Goal: Task Accomplishment & Management: Use online tool/utility

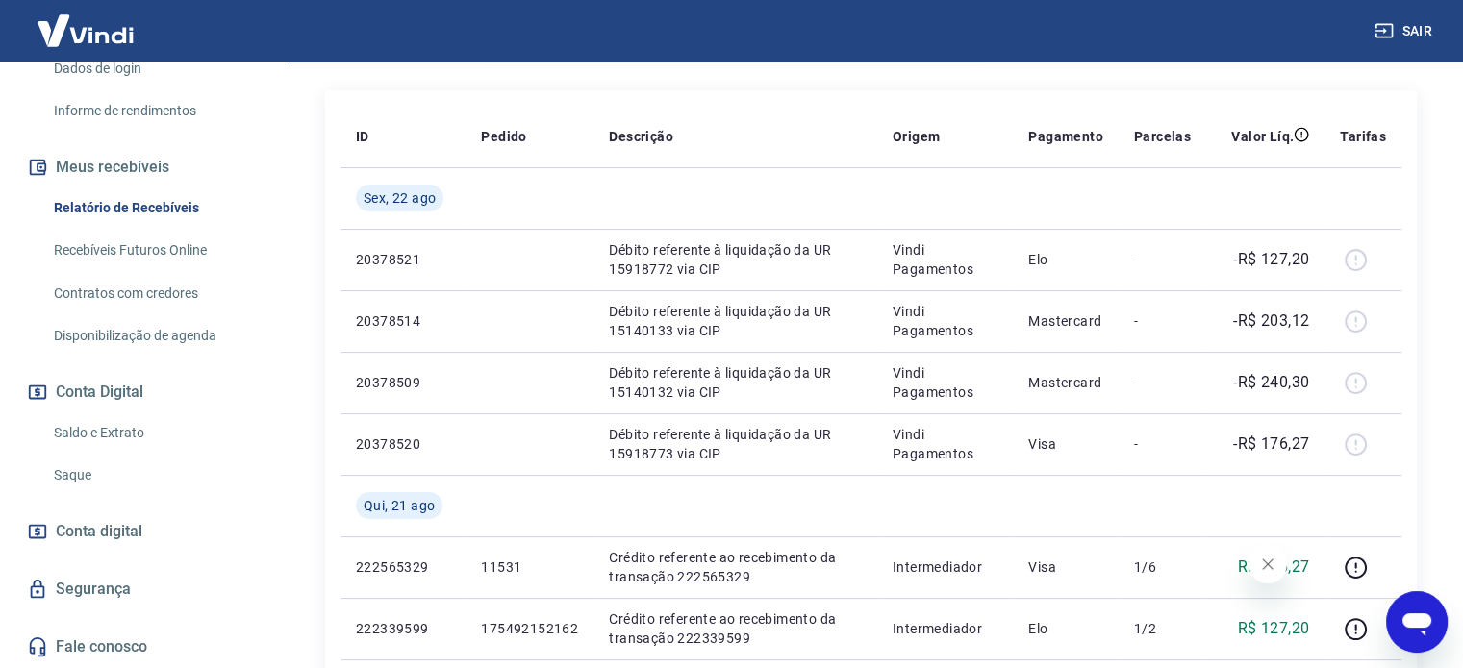
scroll to position [452, 0]
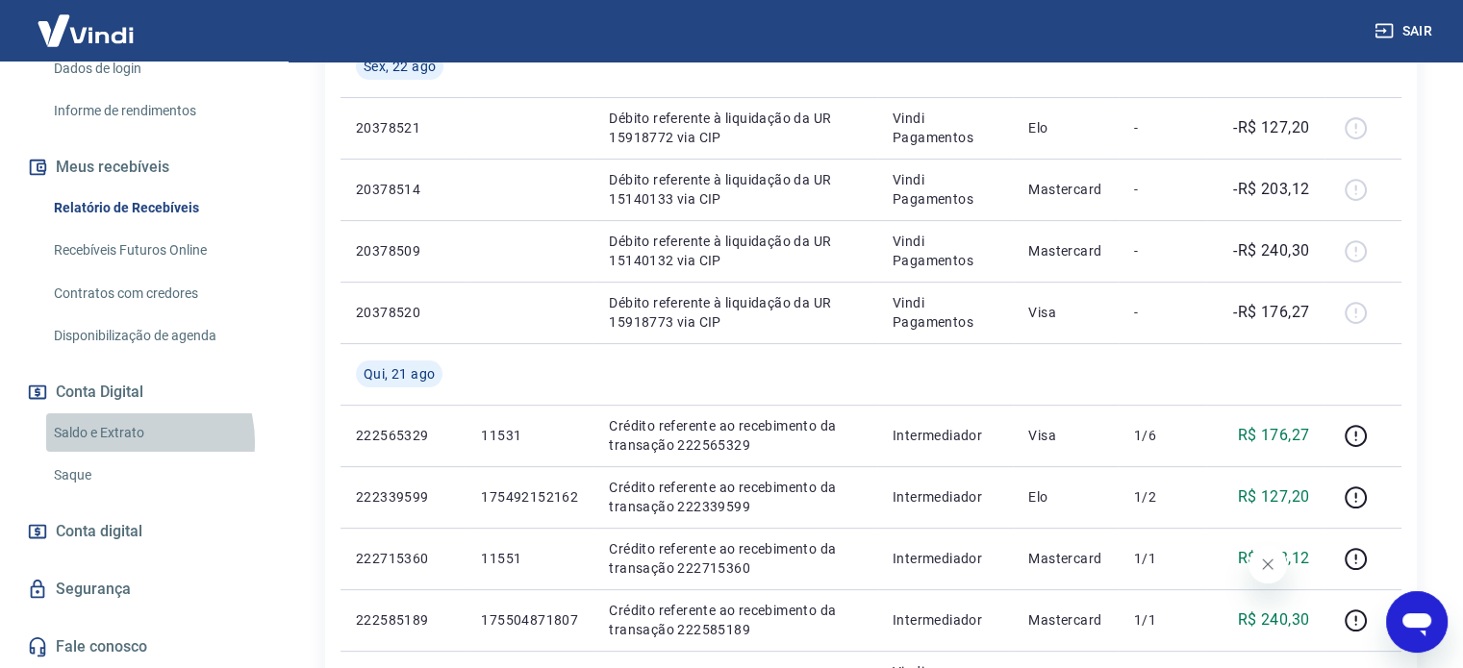
click at [128, 442] on link "Saldo e Extrato" at bounding box center [155, 433] width 218 height 39
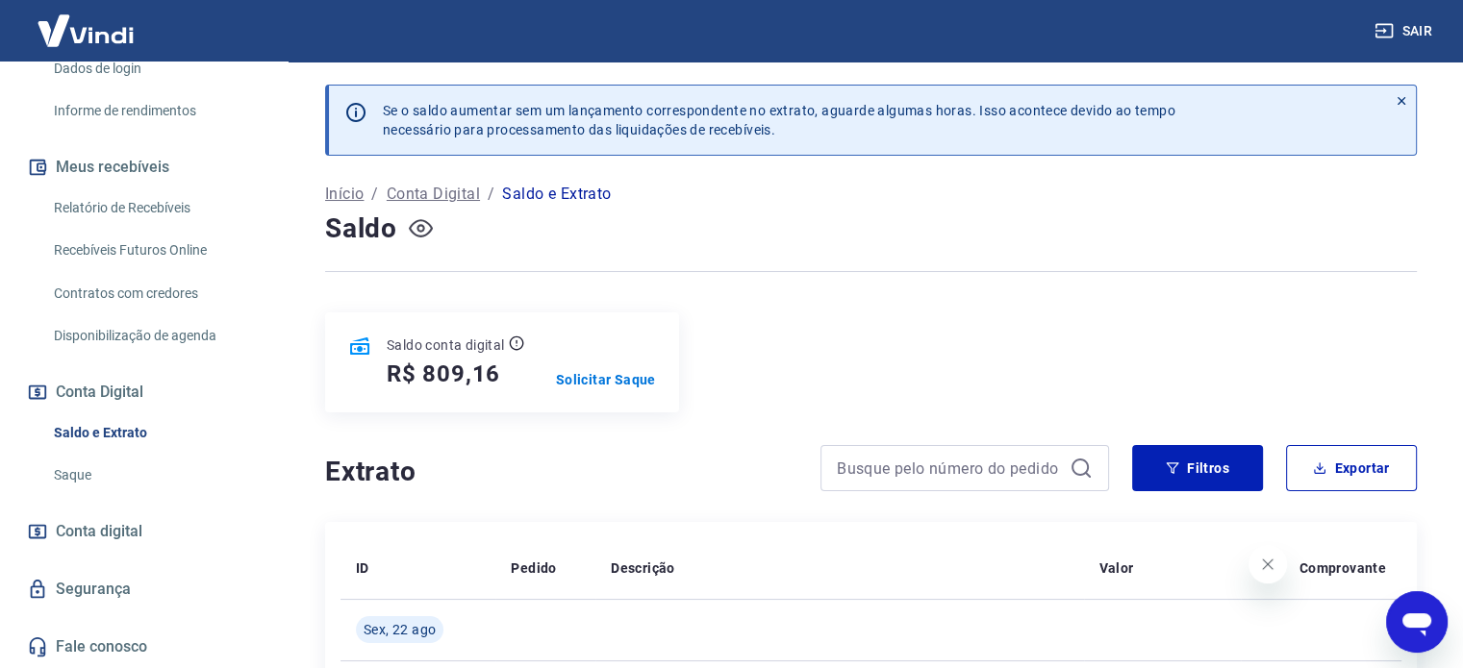
click at [424, 223] on icon "button" at bounding box center [421, 228] width 24 height 24
click at [427, 223] on icon "button" at bounding box center [421, 228] width 24 height 18
click at [625, 381] on p "Solicitar Saque" at bounding box center [606, 379] width 100 height 19
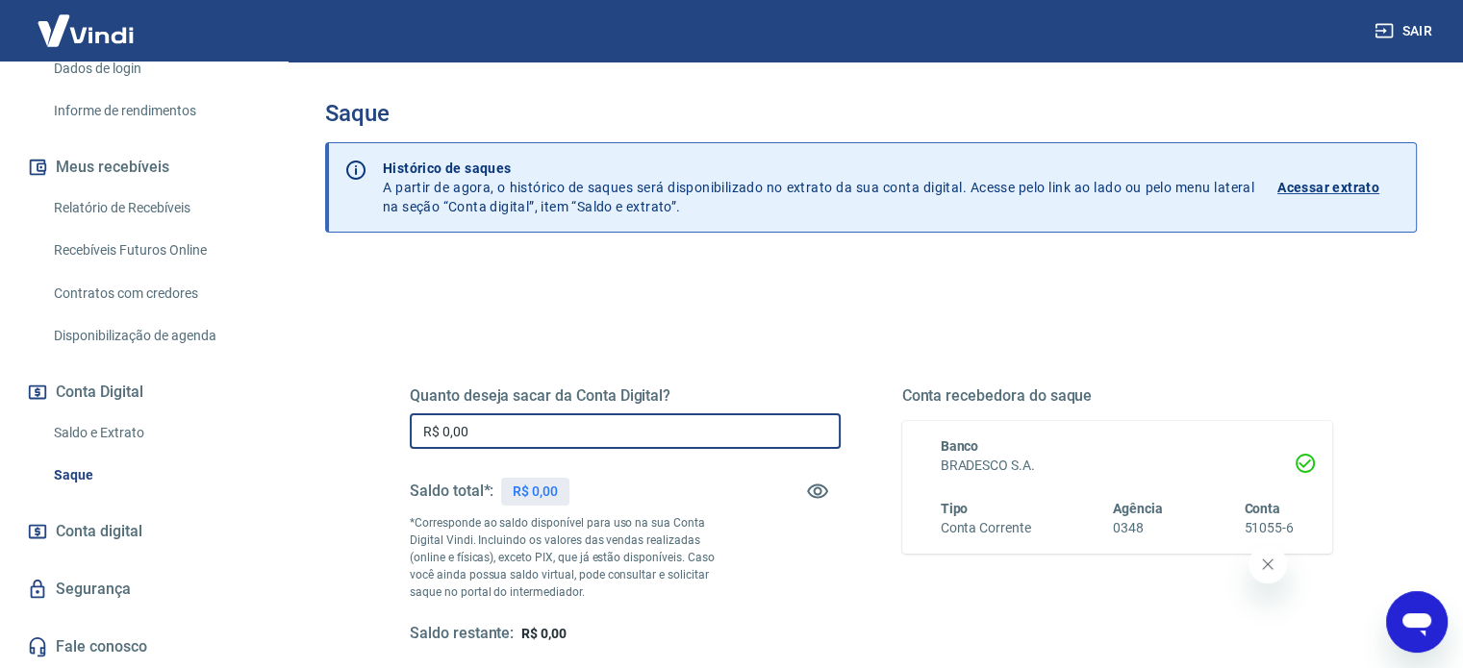
click at [601, 422] on input "R$ 0,00" at bounding box center [625, 432] width 431 height 36
click at [601, 424] on input "R$ 0,00" at bounding box center [625, 432] width 431 height 36
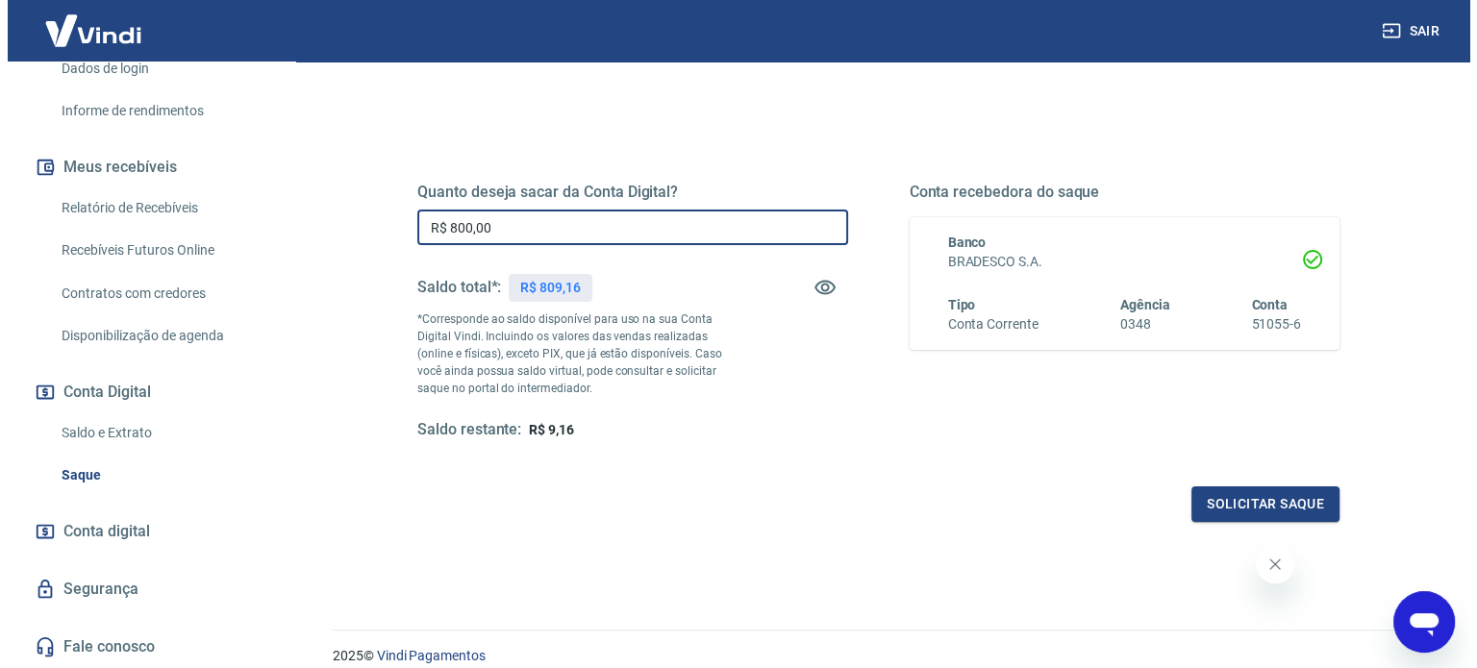
scroll to position [281, 0]
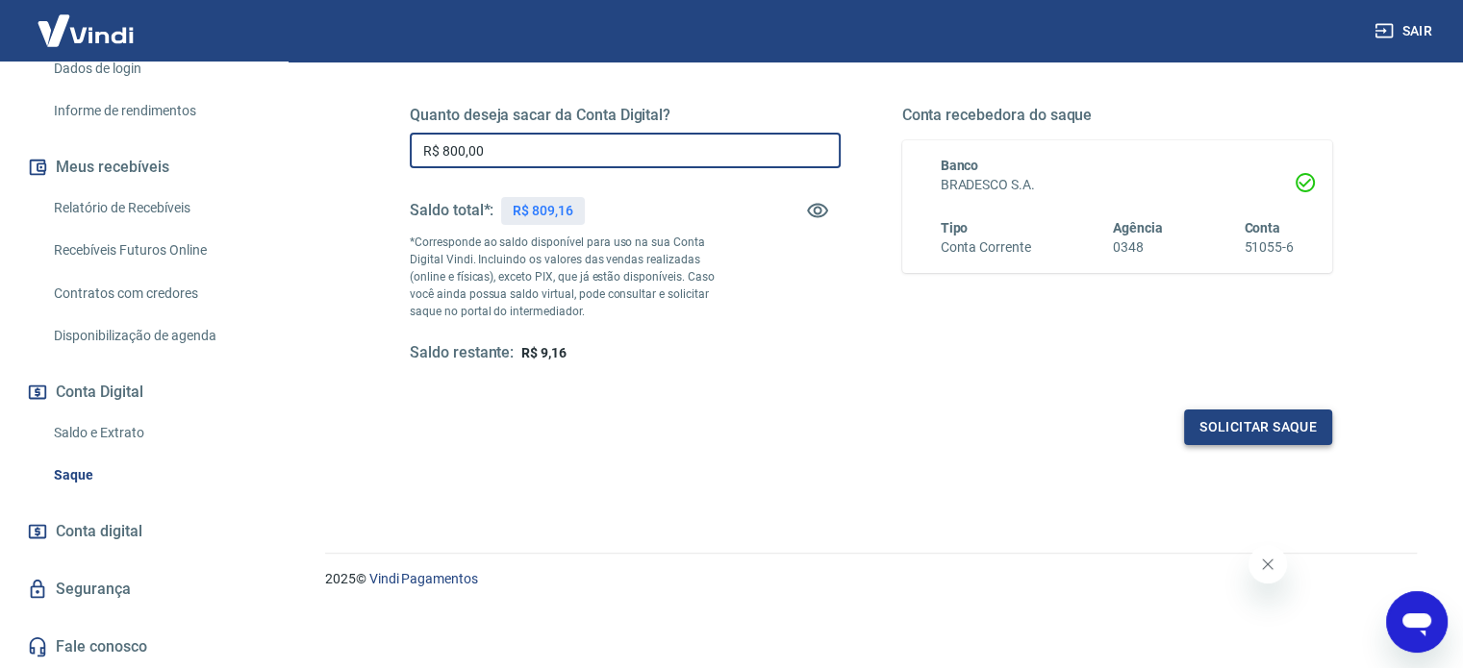
type input "R$ 800,00"
click at [1223, 418] on button "Solicitar saque" at bounding box center [1258, 428] width 148 height 36
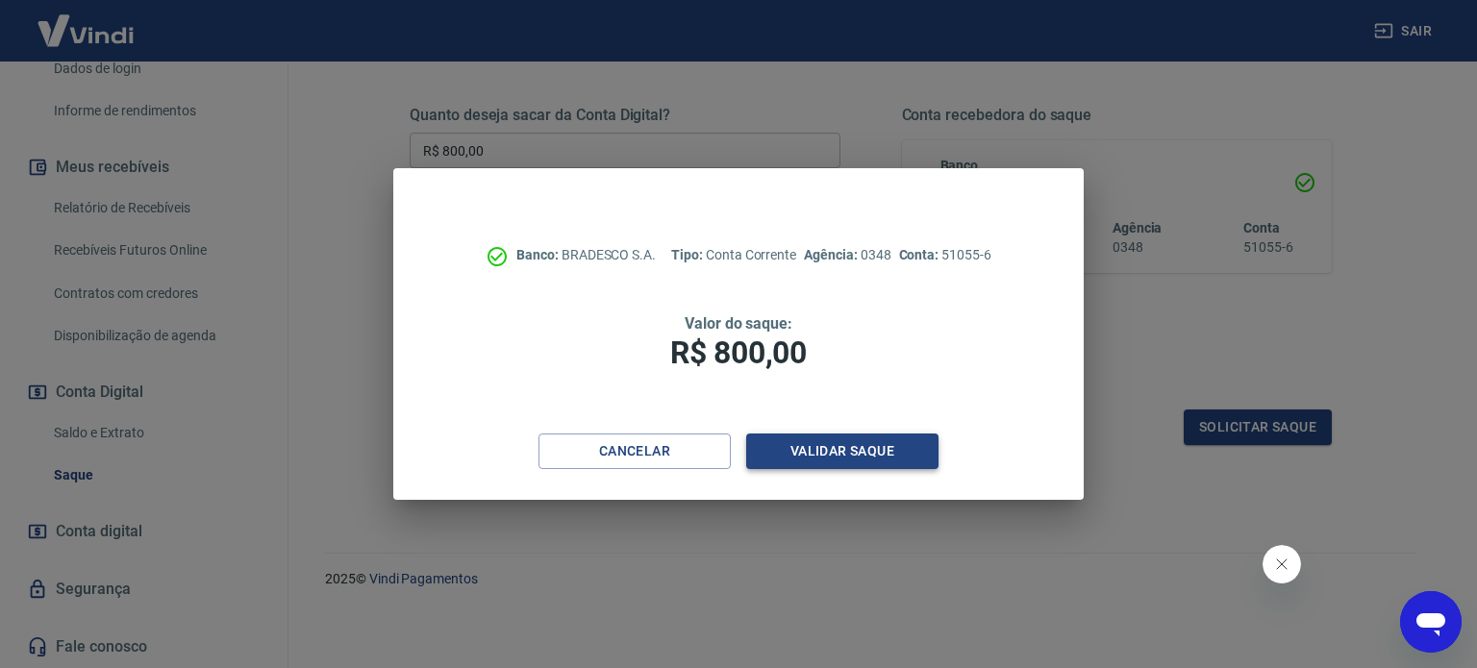
click at [866, 449] on button "Validar saque" at bounding box center [842, 452] width 192 height 36
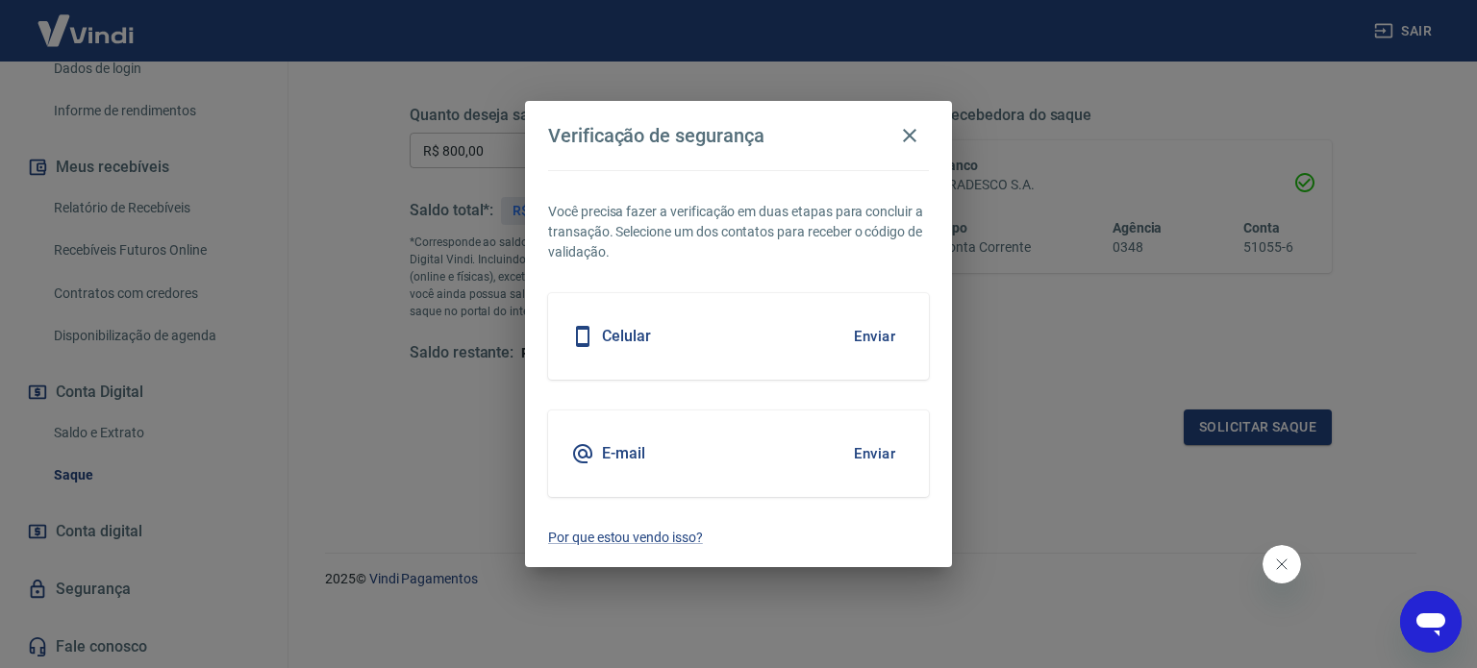
click at [860, 337] on button "Enviar" at bounding box center [874, 336] width 63 height 40
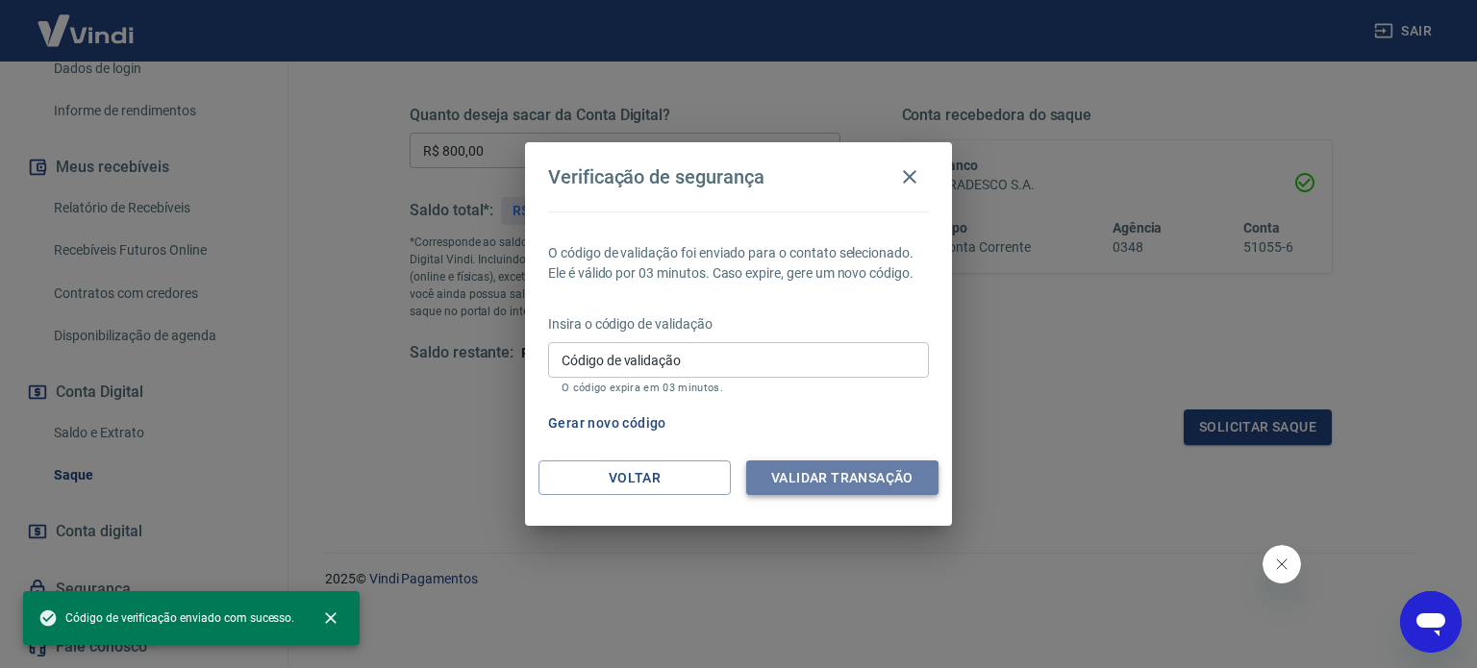
click at [824, 461] on button "Validar transação" at bounding box center [842, 479] width 192 height 36
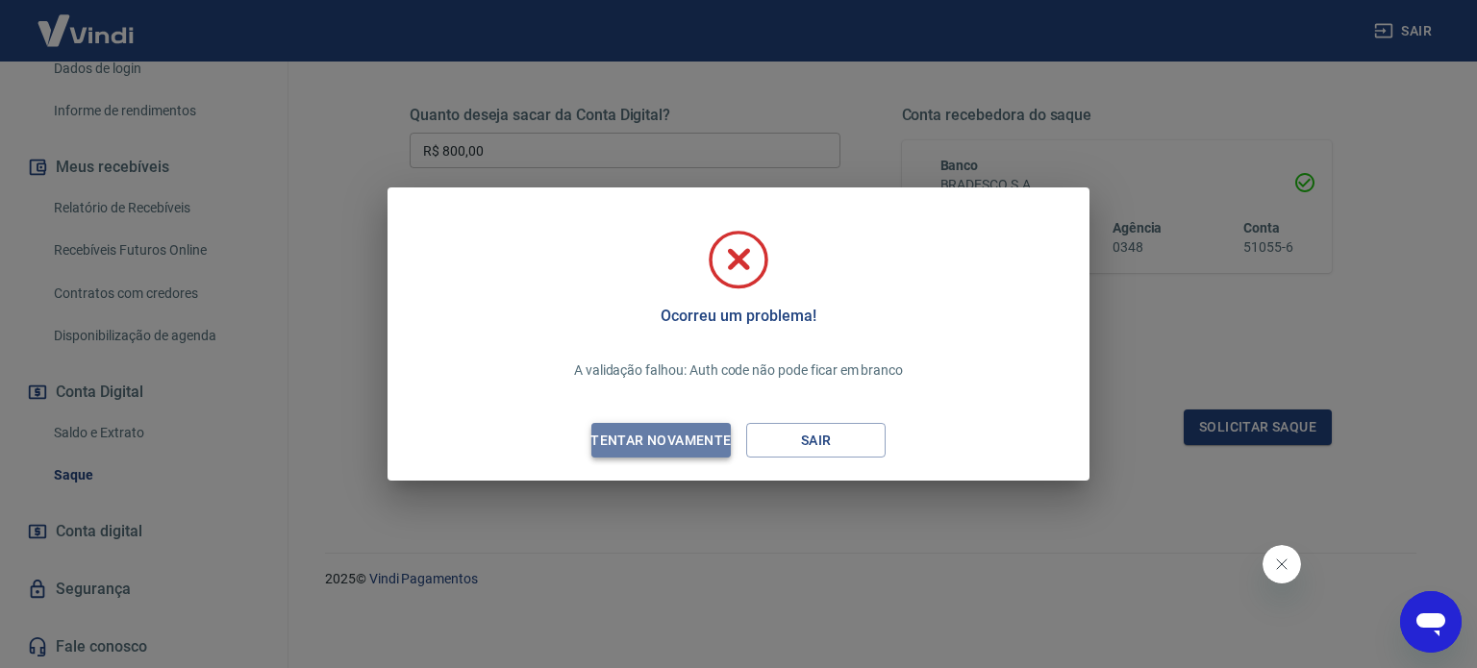
click at [690, 427] on button "Tentar novamente" at bounding box center [660, 441] width 139 height 36
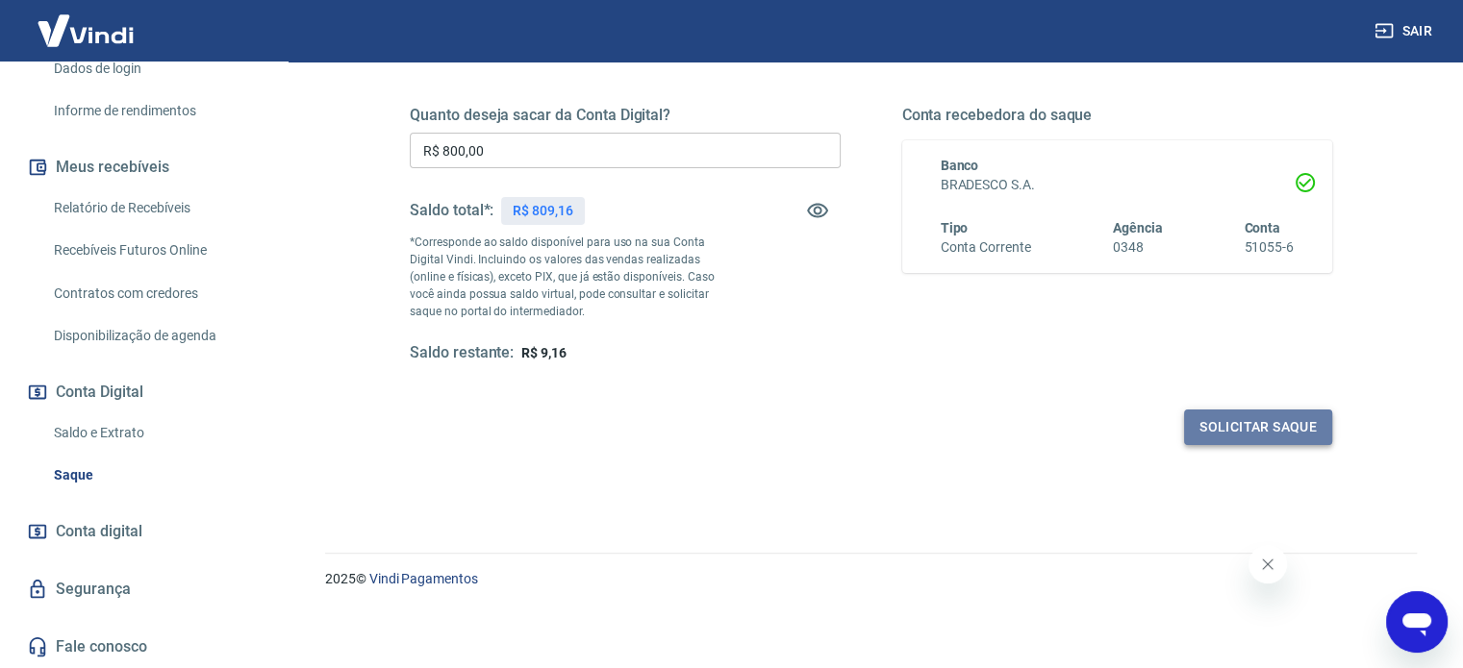
click at [1235, 436] on button "Solicitar saque" at bounding box center [1258, 428] width 148 height 36
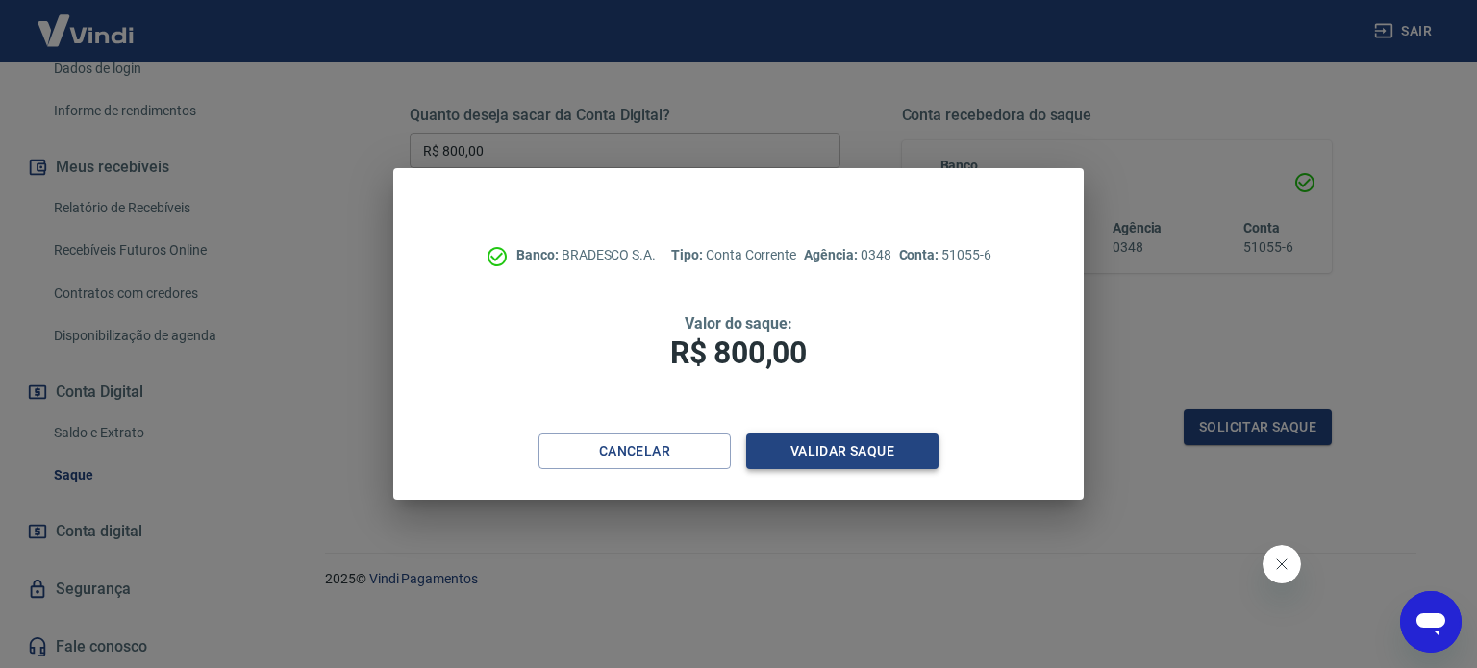
click at [858, 455] on button "Validar saque" at bounding box center [842, 452] width 192 height 36
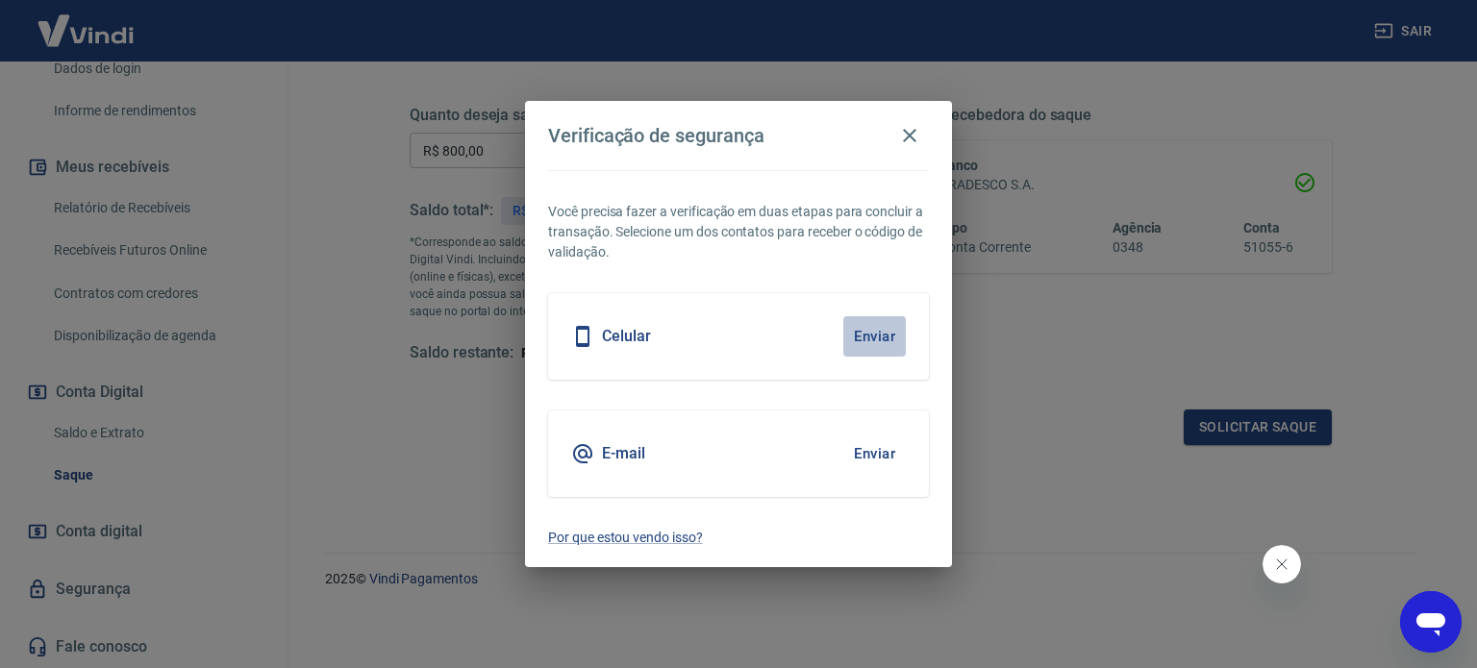
click at [886, 345] on button "Enviar" at bounding box center [874, 336] width 63 height 40
click at [875, 463] on button "Enviar" at bounding box center [874, 454] width 63 height 40
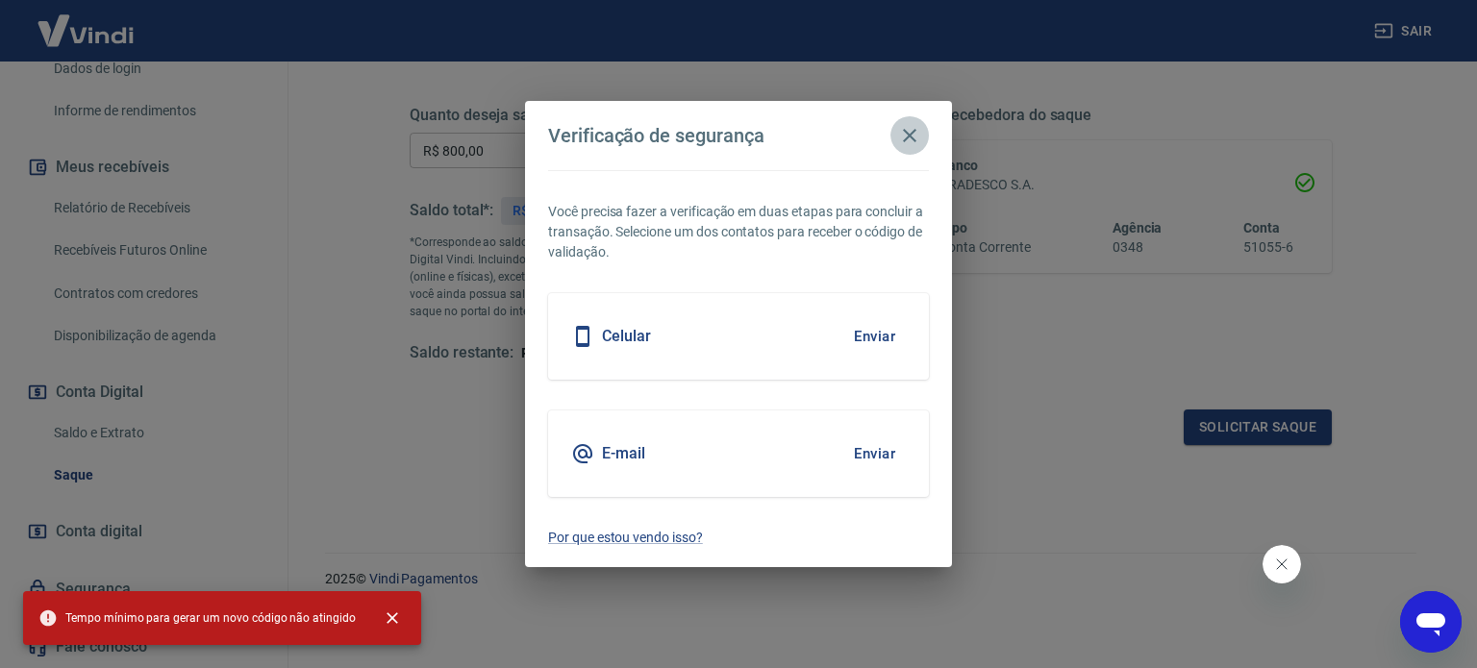
click at [910, 141] on icon "button" at bounding box center [909, 135] width 23 height 23
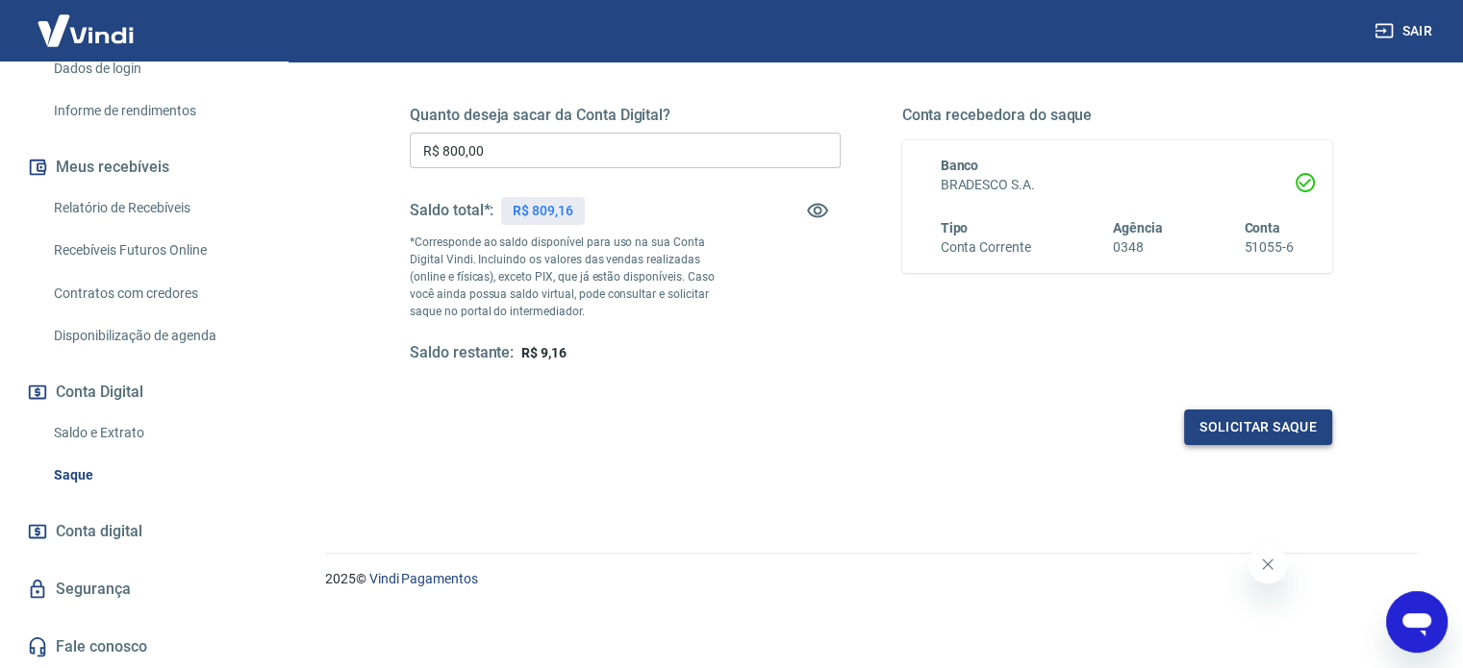
click at [1233, 431] on button "Solicitar saque" at bounding box center [1258, 428] width 148 height 36
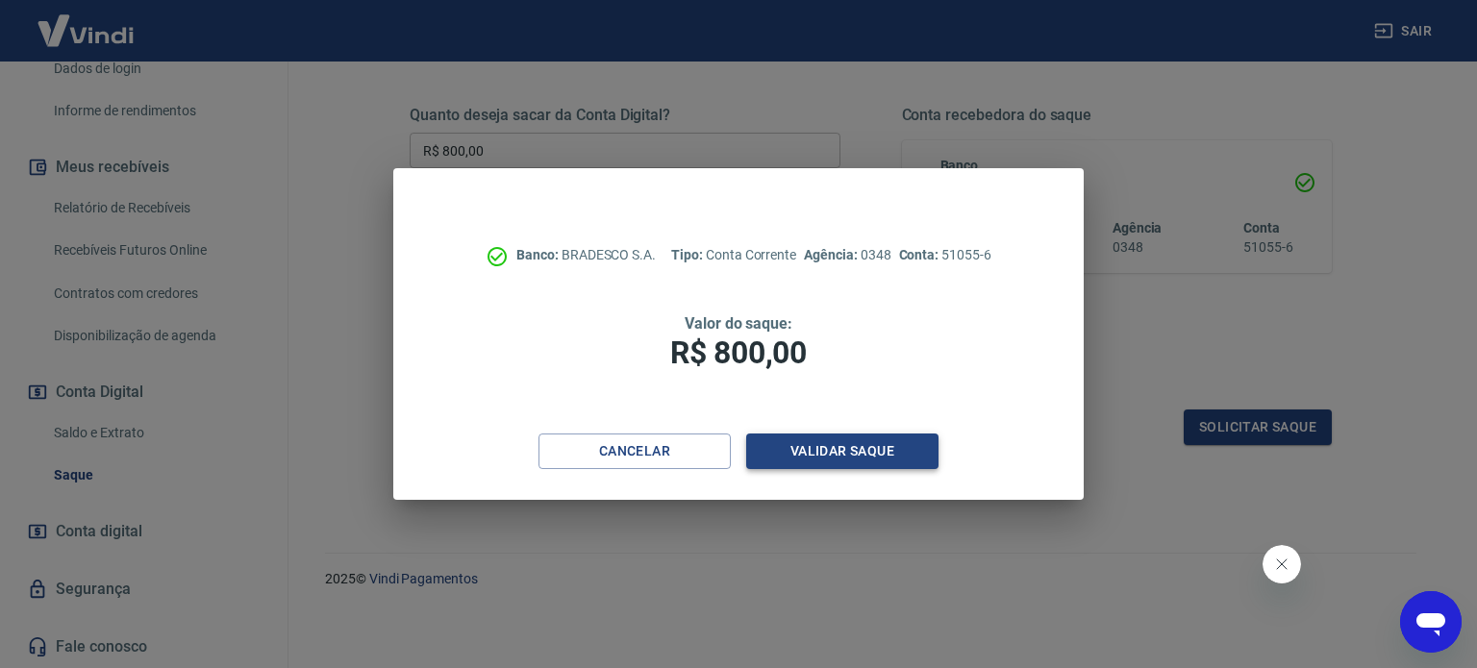
click at [803, 441] on button "Validar saque" at bounding box center [842, 452] width 192 height 36
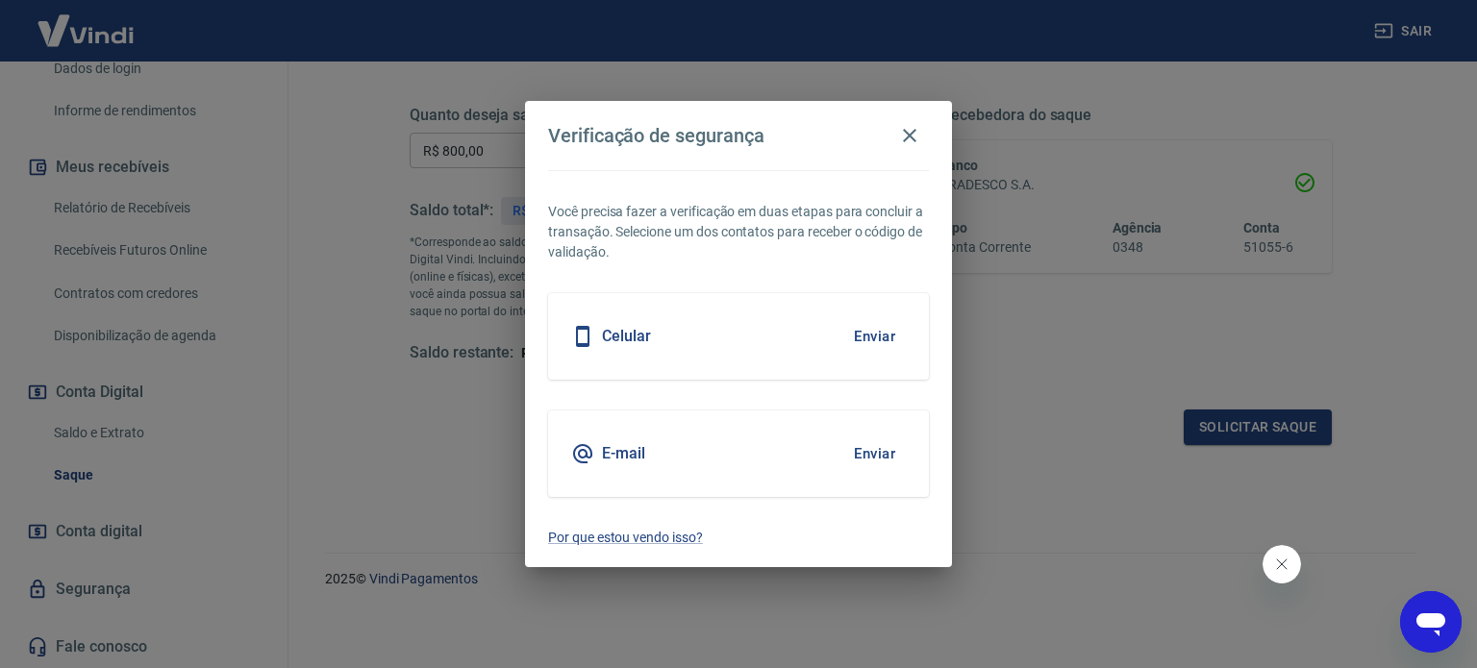
click at [872, 449] on button "Enviar" at bounding box center [874, 454] width 63 height 40
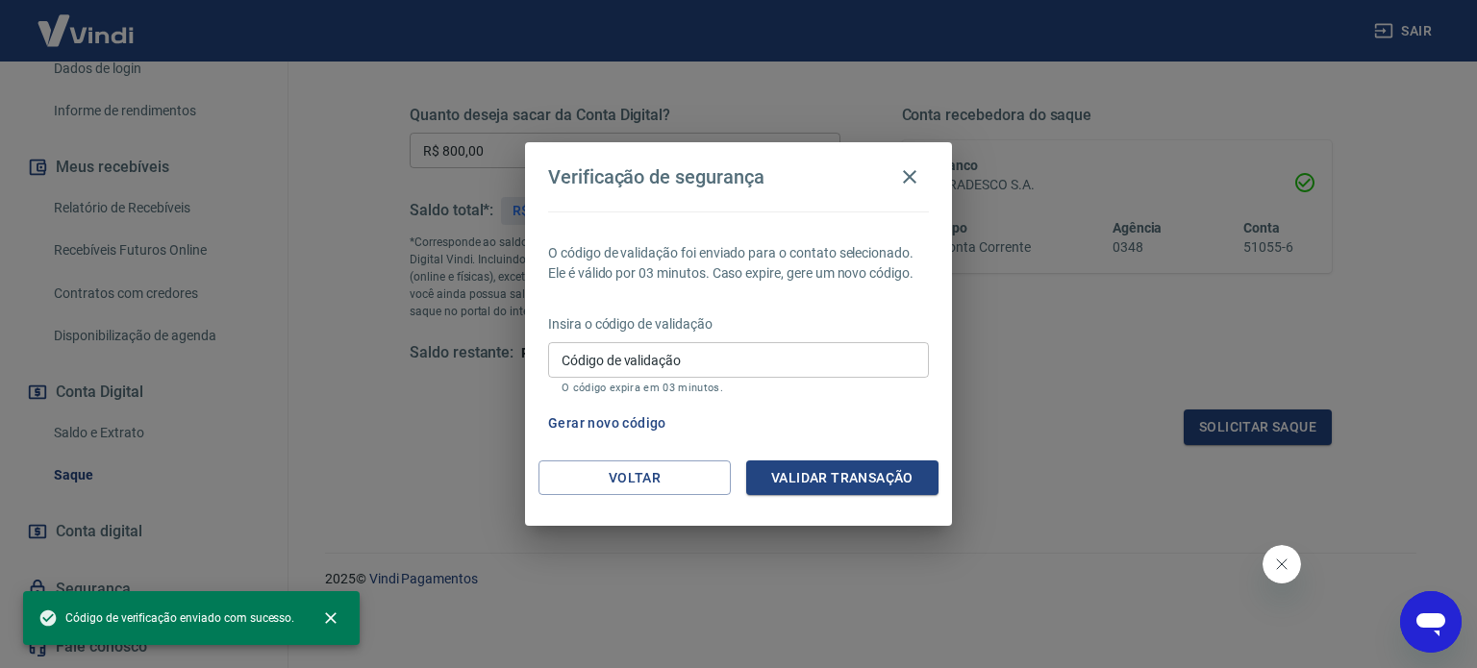
click at [602, 358] on input "Código de validação" at bounding box center [738, 360] width 381 height 36
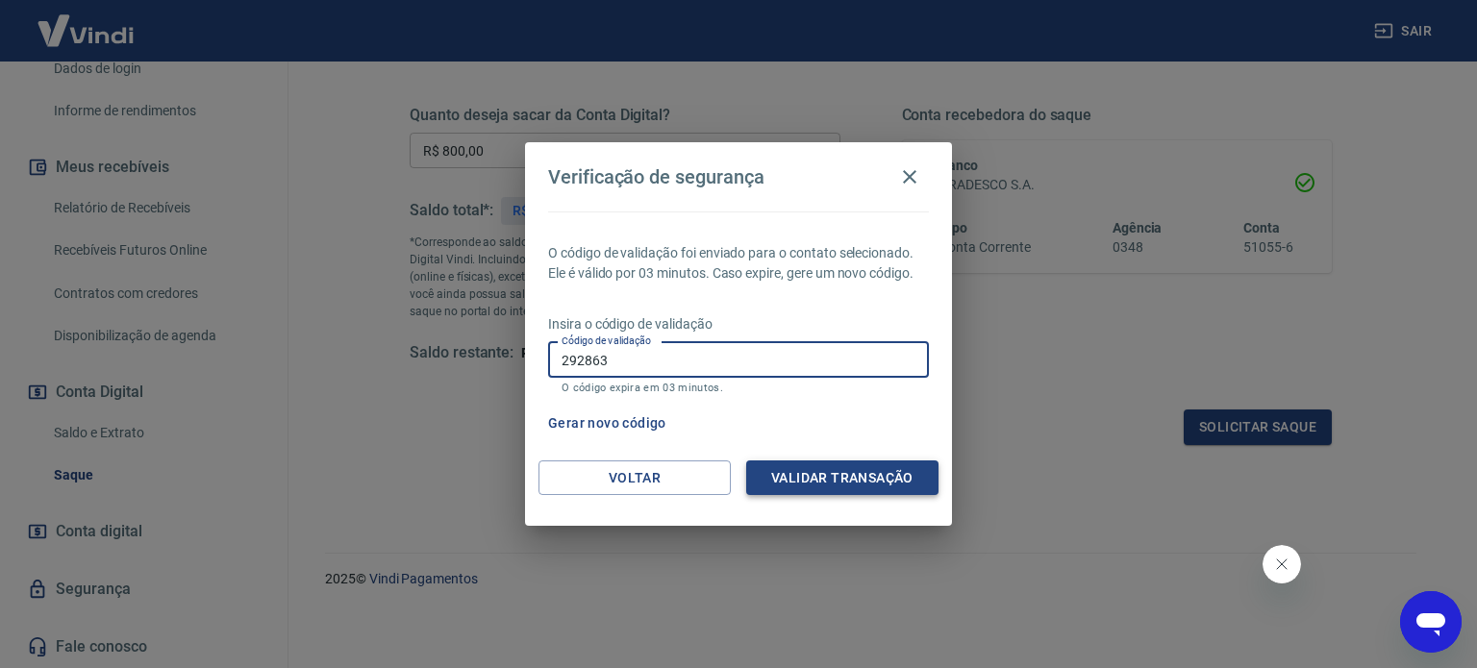
type input "292863"
click at [789, 484] on button "Validar transação" at bounding box center [842, 479] width 192 height 36
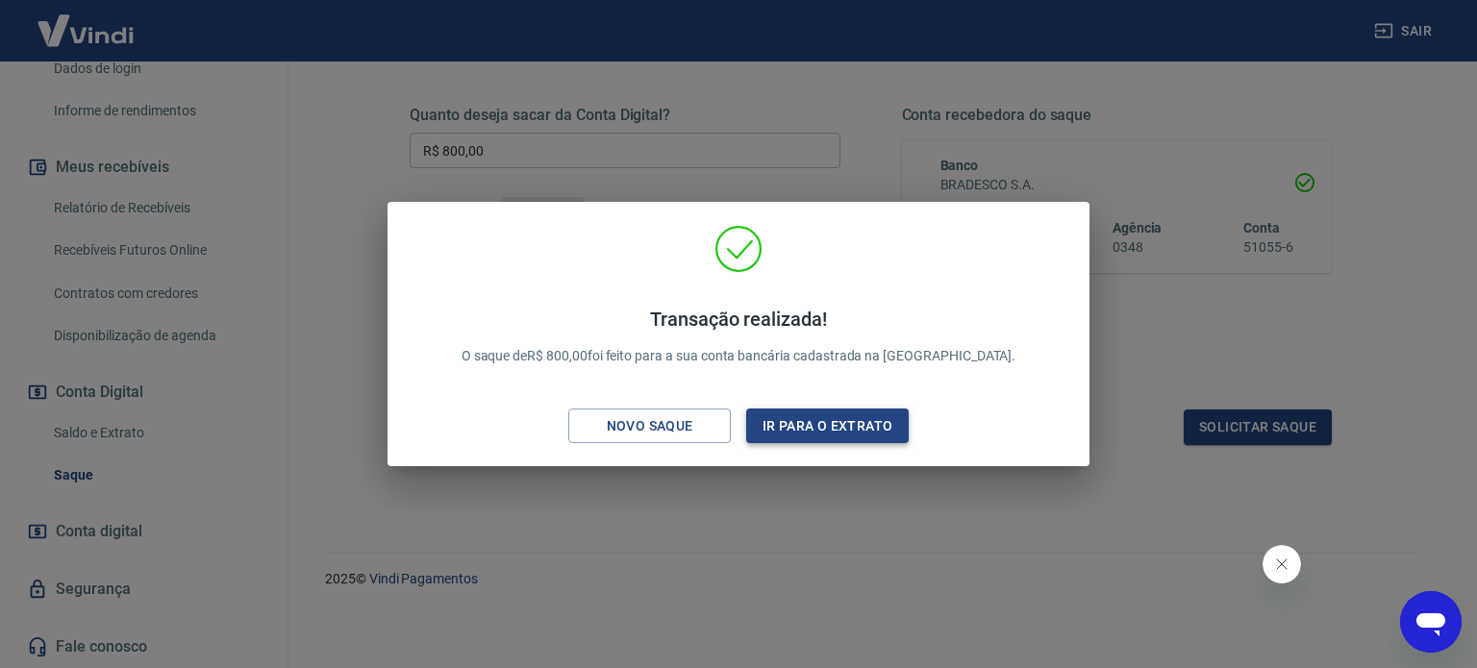
click at [809, 429] on button "Ir para o extrato" at bounding box center [827, 427] width 163 height 36
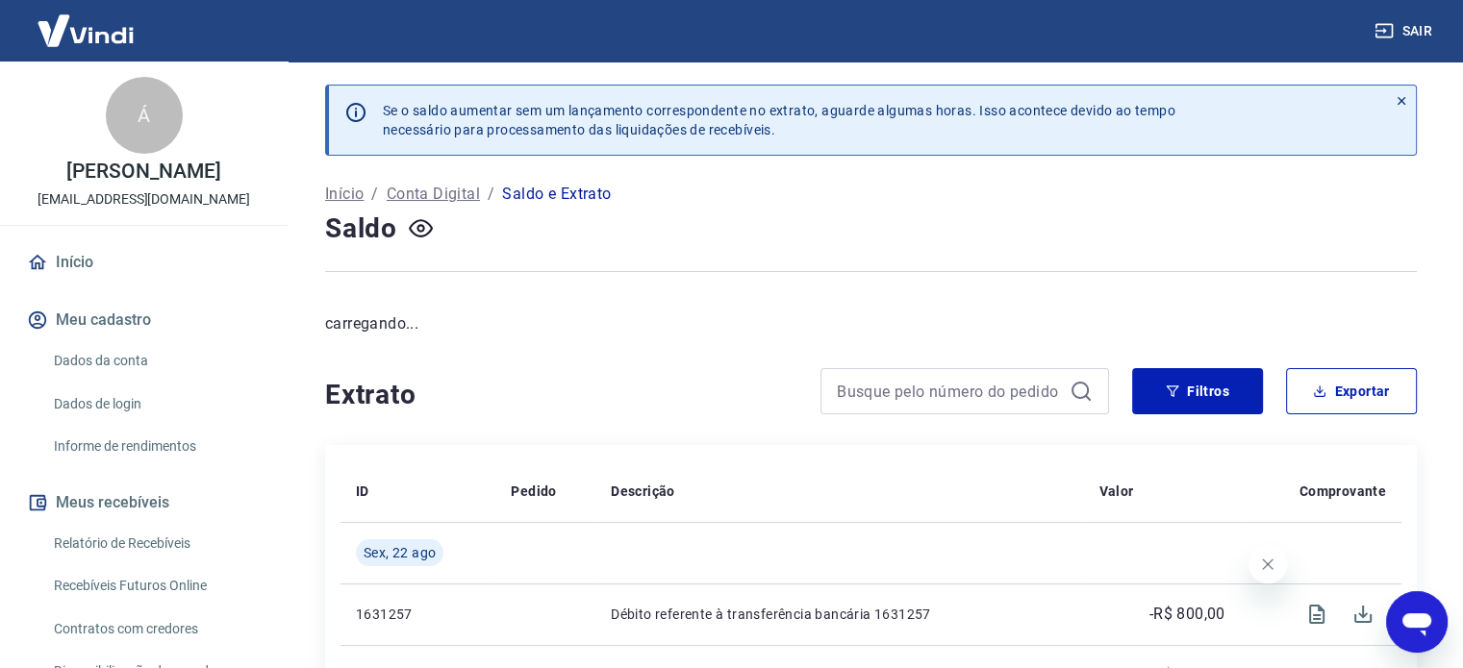
click at [107, 284] on link "Início" at bounding box center [143, 262] width 241 height 42
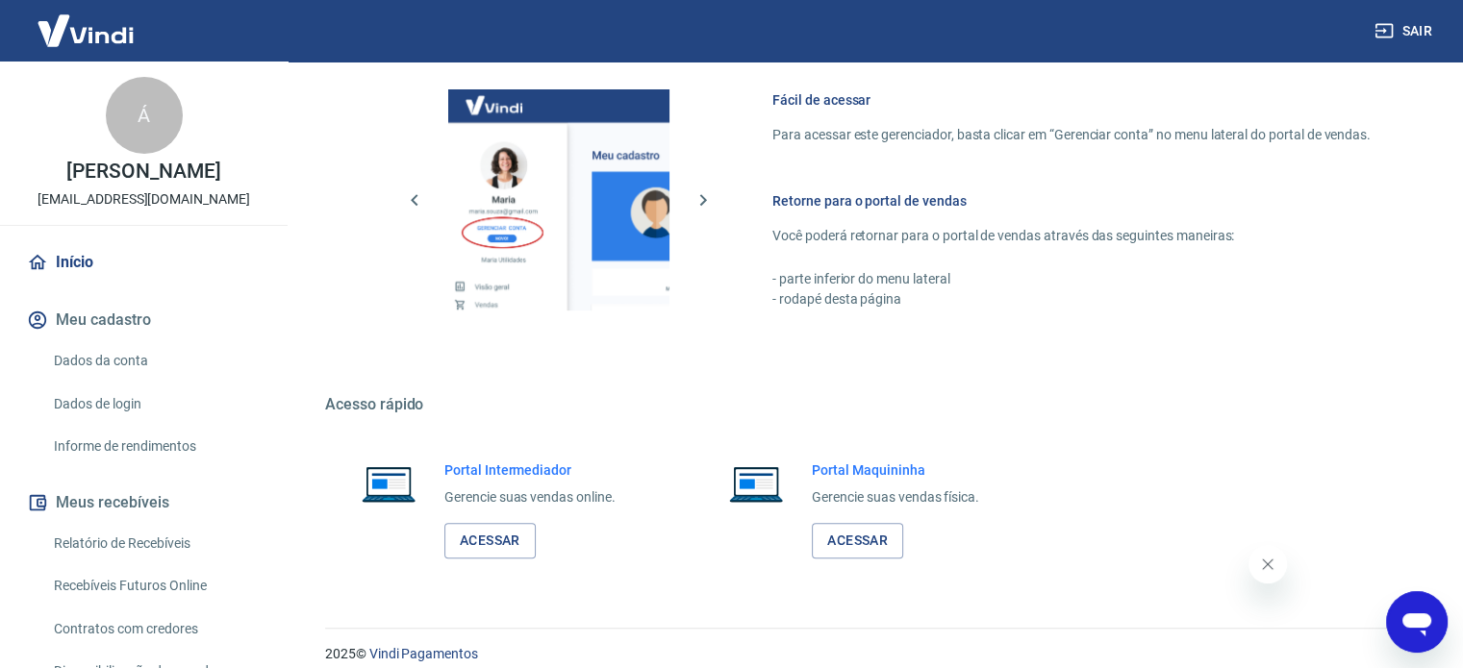
scroll to position [849, 0]
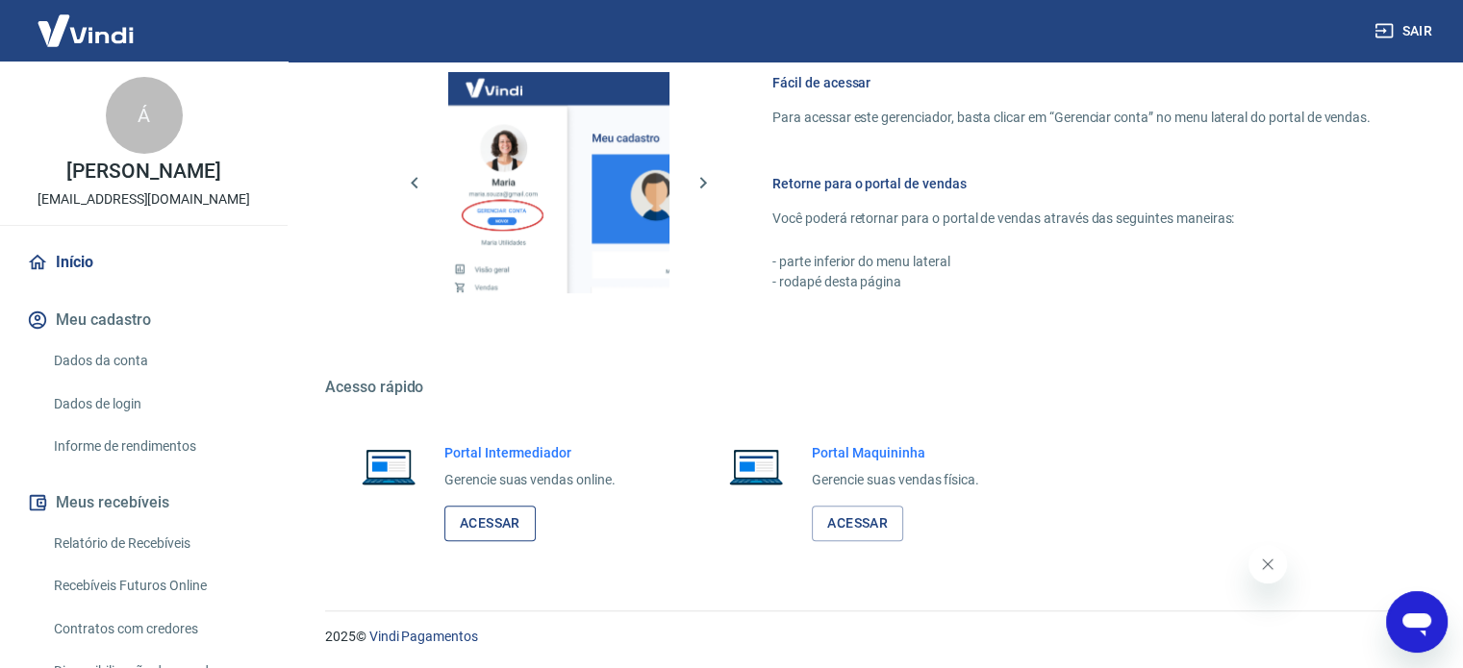
click at [511, 526] on link "Acessar" at bounding box center [489, 524] width 91 height 36
